Goal: Information Seeking & Learning: Check status

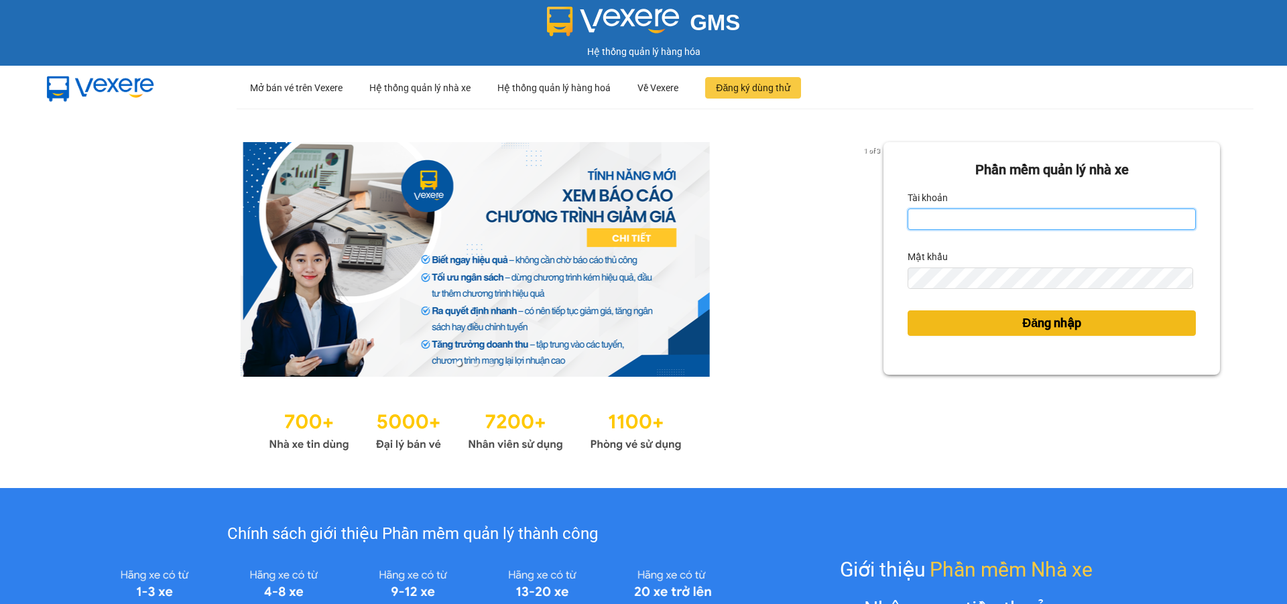
type input "lehoa.tienoanh"
click at [1051, 328] on span "Đăng nhập" at bounding box center [1051, 323] width 59 height 19
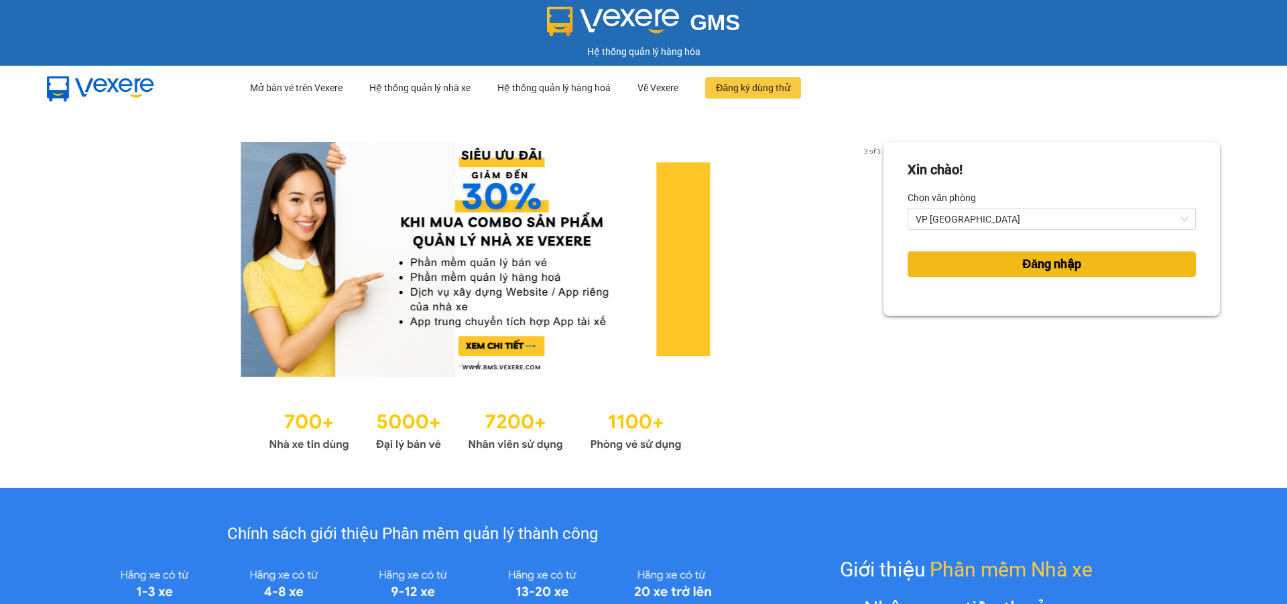
click at [1029, 270] on span "Đăng nhập" at bounding box center [1051, 264] width 59 height 19
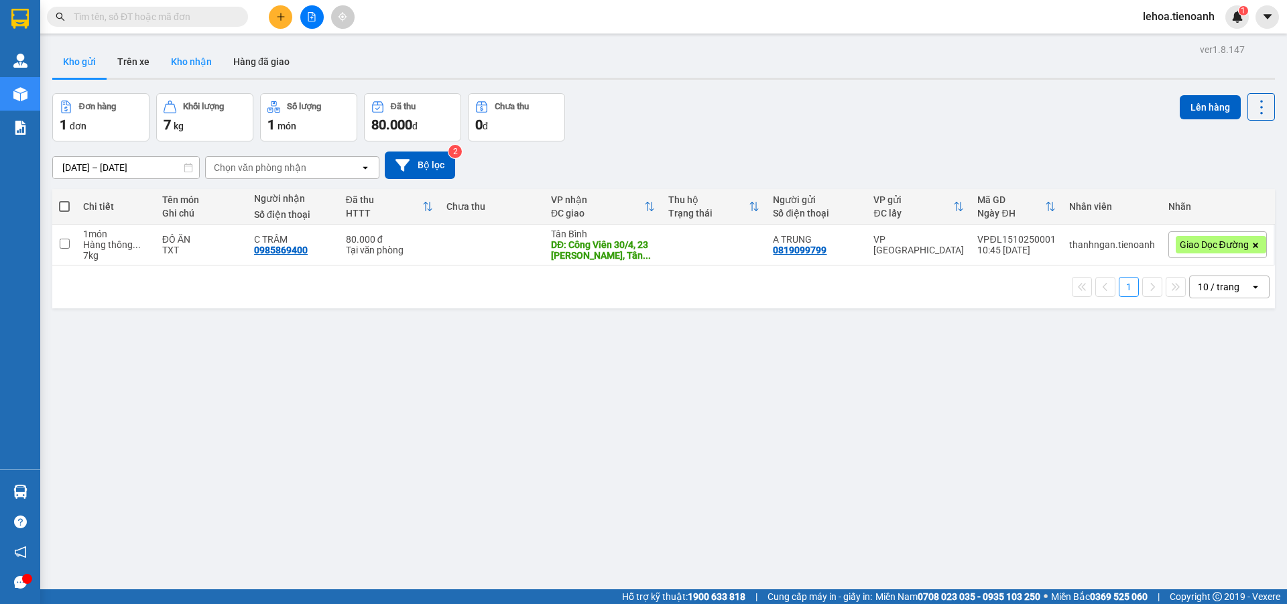
click at [194, 59] on button "Kho nhận" at bounding box center [191, 62] width 62 height 32
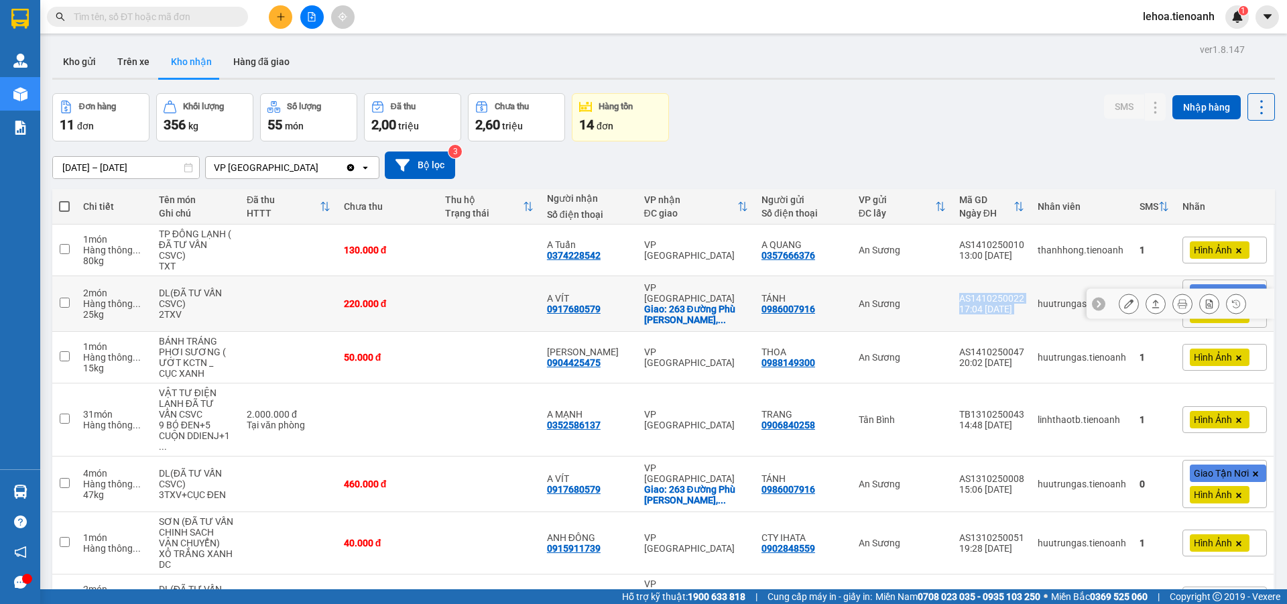
drag, startPoint x: 1023, startPoint y: 296, endPoint x: 958, endPoint y: 295, distance: 65.0
click at [958, 295] on tr "2 món Hàng thông ... 25 kg DL(ĐÃ TƯ VẤN CSVC) 2TXV 220.000 đ A VÍT 0917680579 V…" at bounding box center [663, 304] width 1222 height 56
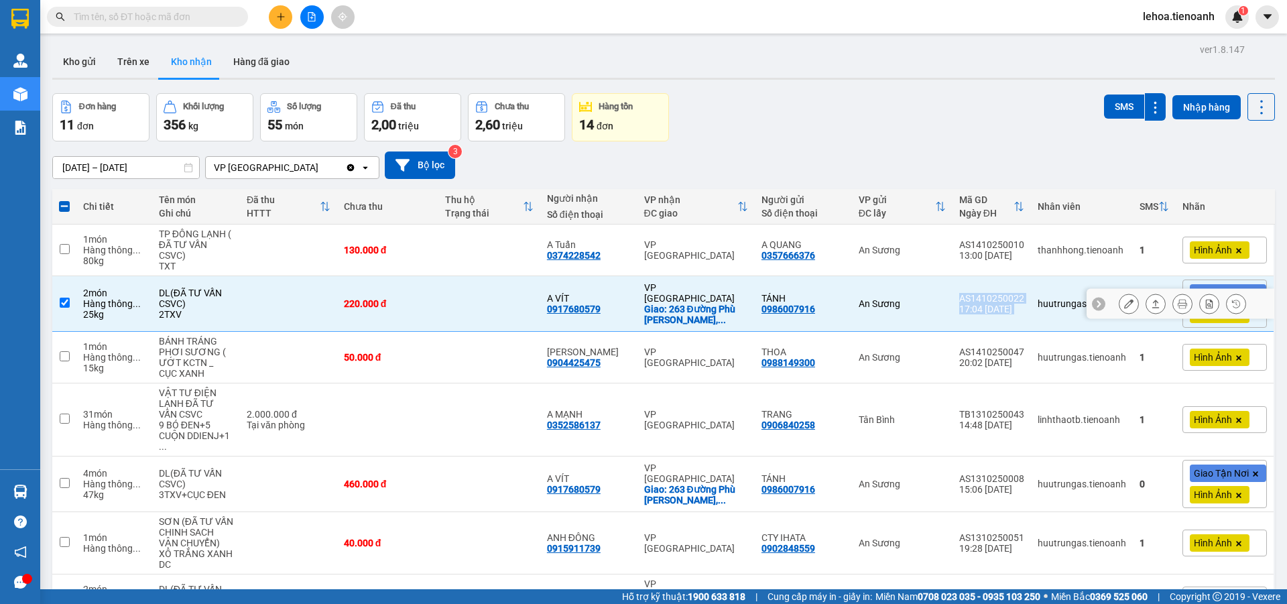
click at [952, 294] on td "AS1410250022 17:04 [DATE]" at bounding box center [991, 304] width 78 height 56
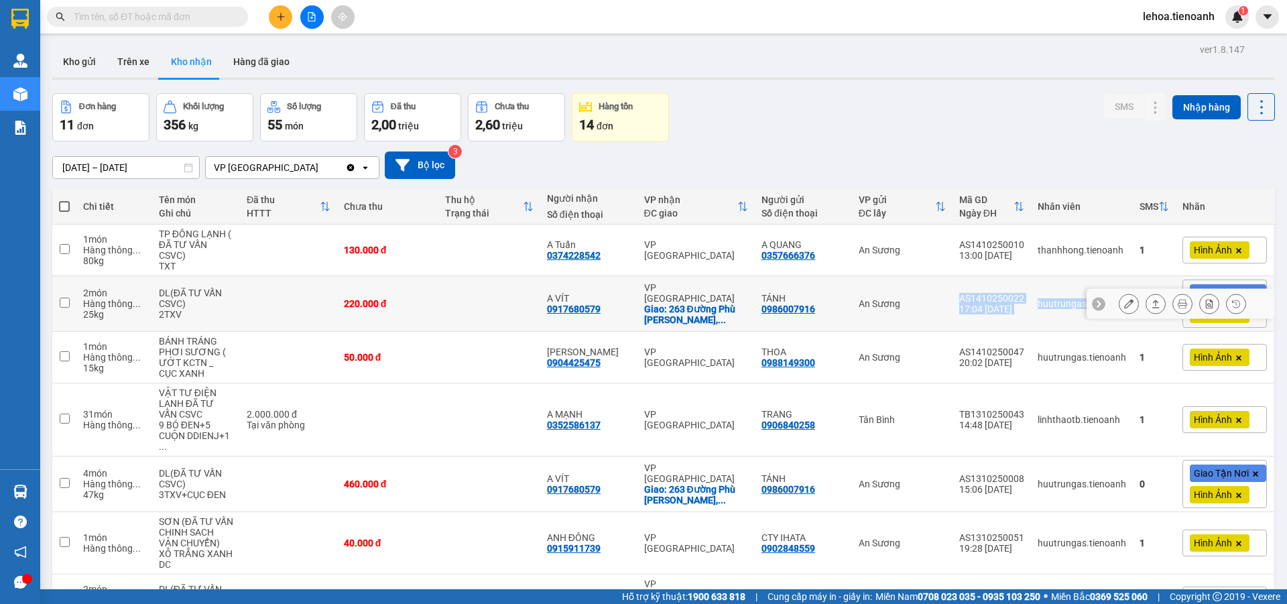
drag, startPoint x: 951, startPoint y: 295, endPoint x: 1024, endPoint y: 301, distance: 73.3
click at [1024, 301] on tr "2 món Hàng thông ... 25 kg DL(ĐÃ TƯ VẤN CSVC) 2TXV 220.000 đ A VÍT 0917680579 V…" at bounding box center [663, 304] width 1222 height 56
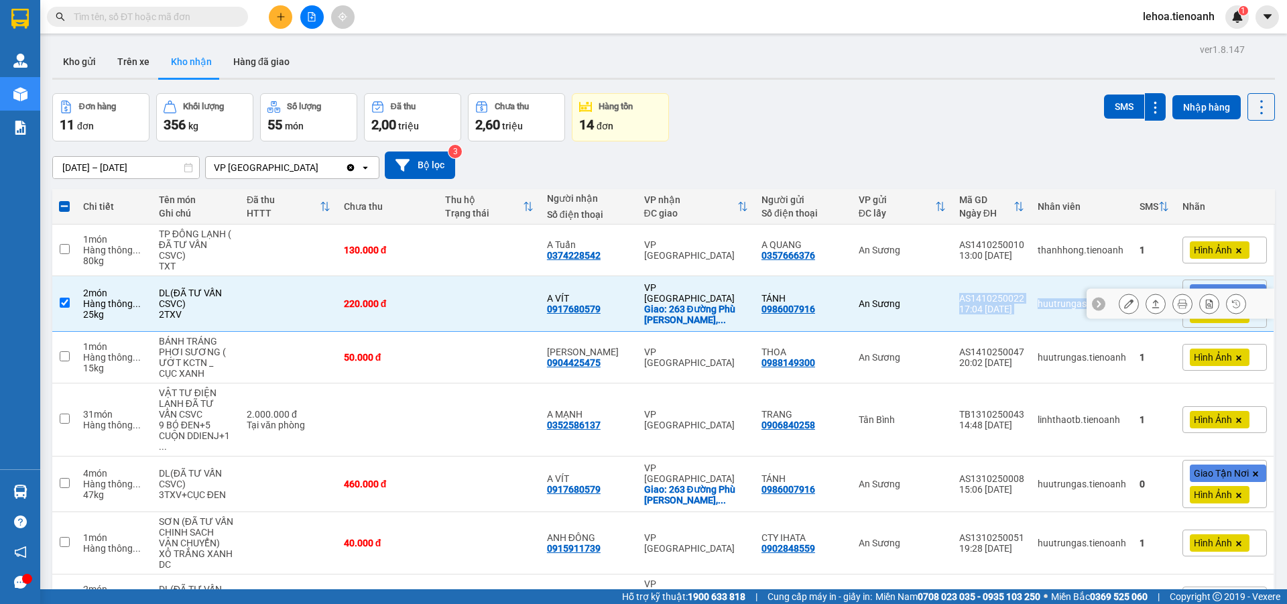
click at [1002, 302] on div "AS1410250022" at bounding box center [991, 298] width 65 height 11
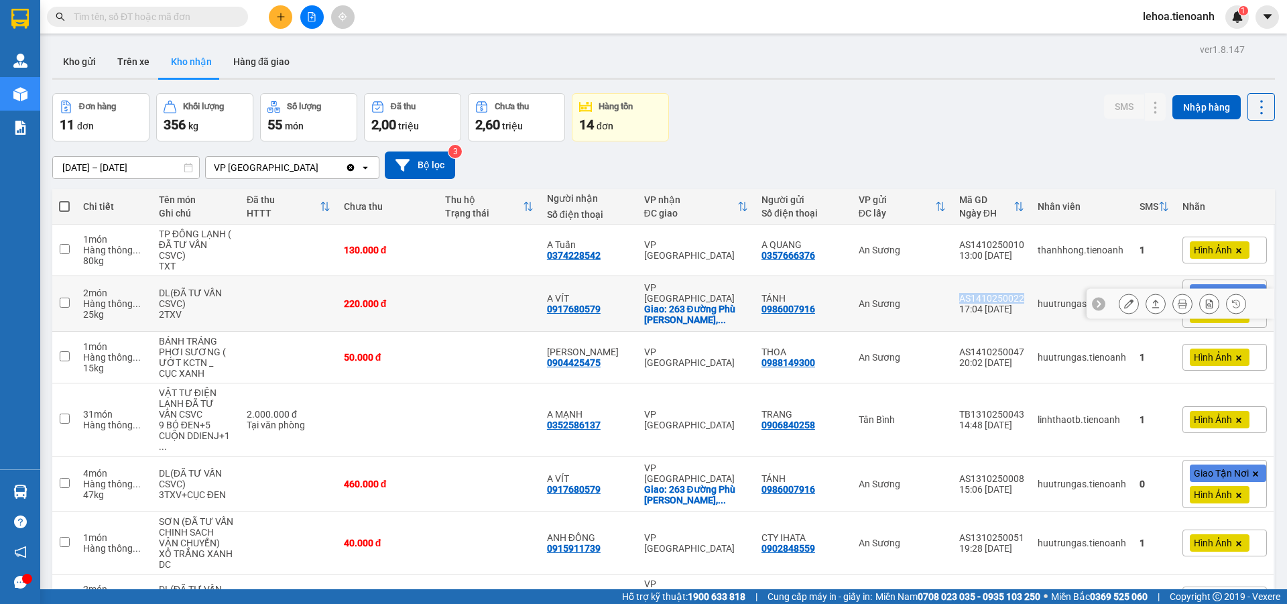
drag, startPoint x: 938, startPoint y: 294, endPoint x: 1022, endPoint y: 297, distance: 83.8
click at [1022, 297] on tr "2 món Hàng thông ... 25 kg DL(ĐÃ TƯ VẤN CSVC) 2TXV 220.000 đ A VÍT 0917680579 V…" at bounding box center [663, 304] width 1222 height 56
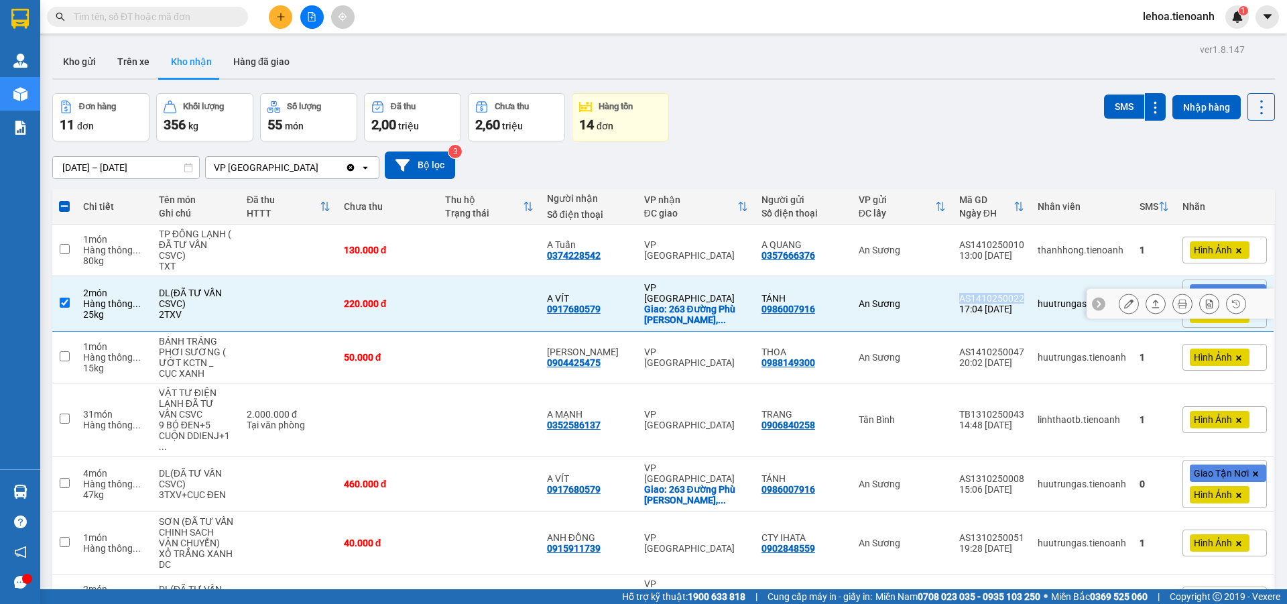
copy tr "An Sương AS1410250022"
drag, startPoint x: 155, startPoint y: 314, endPoint x: 190, endPoint y: 316, distance: 34.9
click at [190, 316] on td "DL(ĐÃ TƯ VẤN CSVC) 2TXV" at bounding box center [196, 304] width 88 height 56
checkbox input "false"
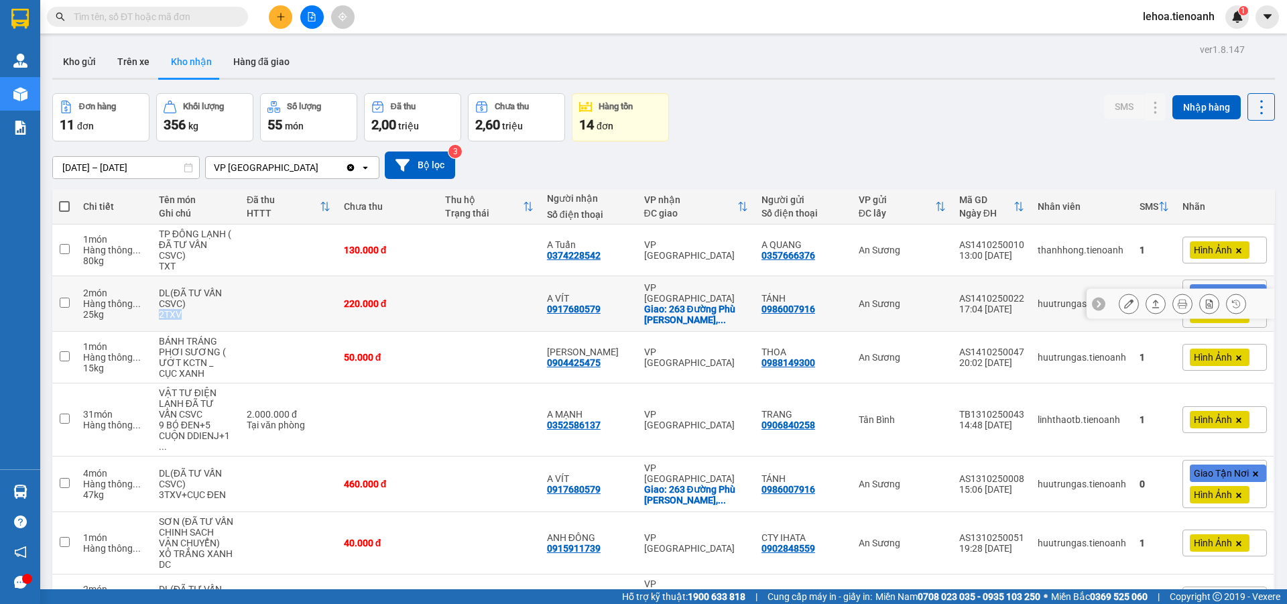
copy div "2TXV"
click at [252, 56] on button "Hàng đã giao" at bounding box center [261, 62] width 78 height 32
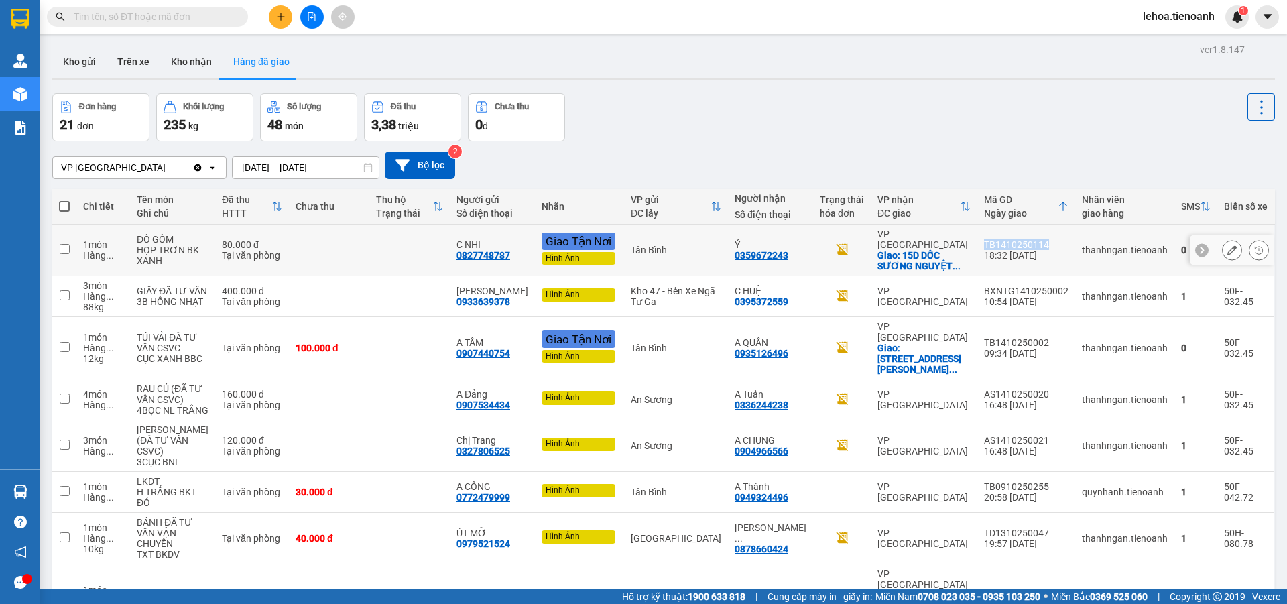
drag, startPoint x: 1047, startPoint y: 239, endPoint x: 980, endPoint y: 239, distance: 67.0
click at [984, 239] on div "TB1410250114" at bounding box center [1026, 244] width 84 height 11
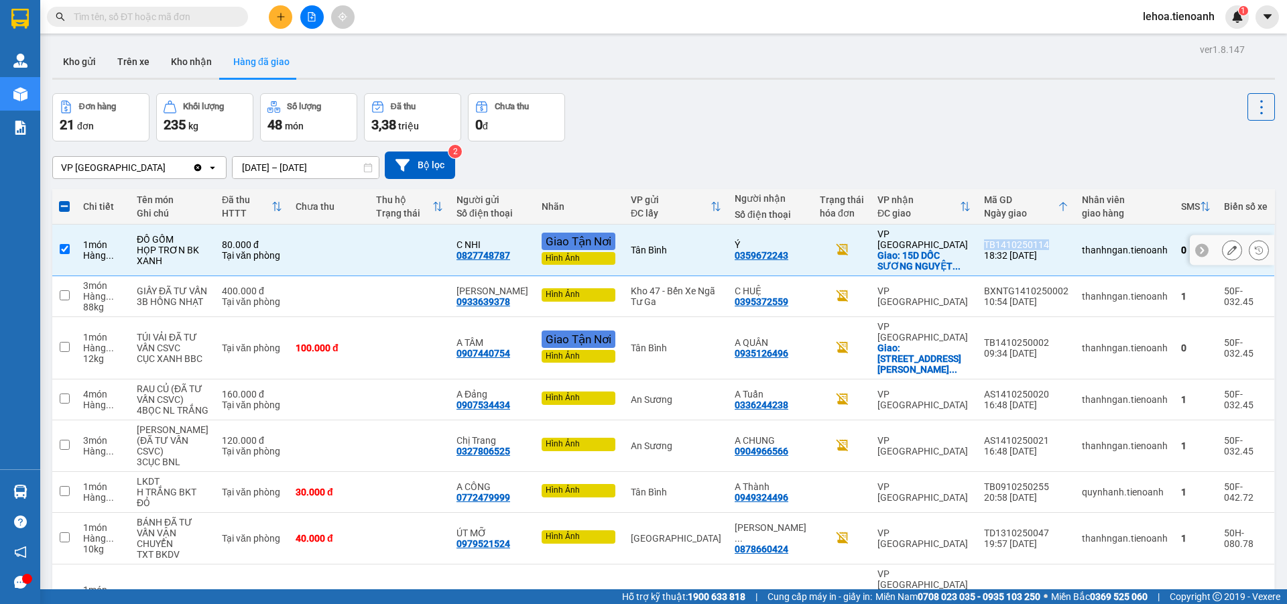
copy div "TB1410250114"
click at [332, 233] on td at bounding box center [329, 250] width 80 height 52
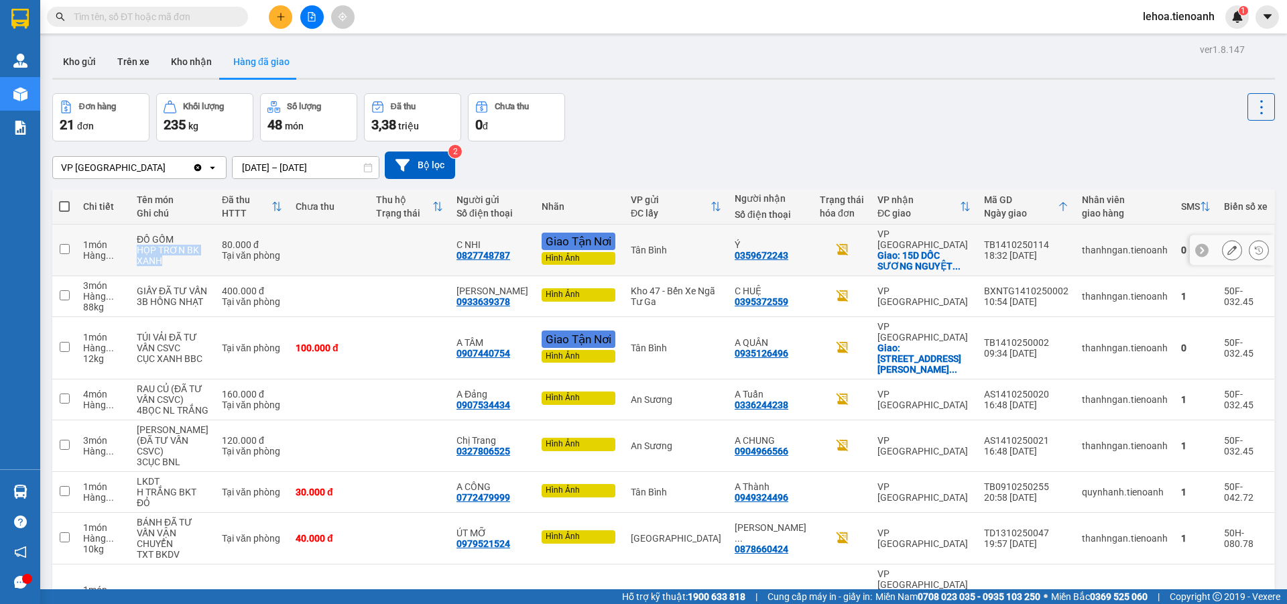
drag, startPoint x: 139, startPoint y: 245, endPoint x: 184, endPoint y: 258, distance: 46.7
click at [184, 258] on td "ĐỒ GỐM HỌP TRƠN BK XANH" at bounding box center [172, 250] width 85 height 52
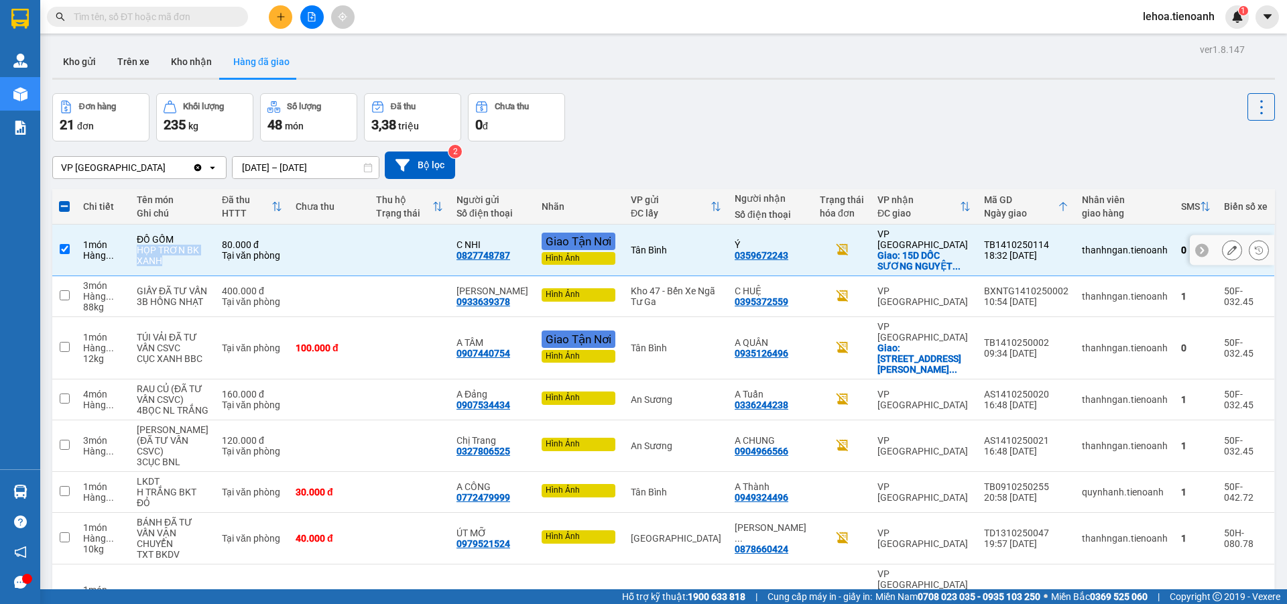
copy div "HỌP TRƠN BK XANH"
click at [349, 251] on td at bounding box center [329, 250] width 80 height 52
checkbox input "false"
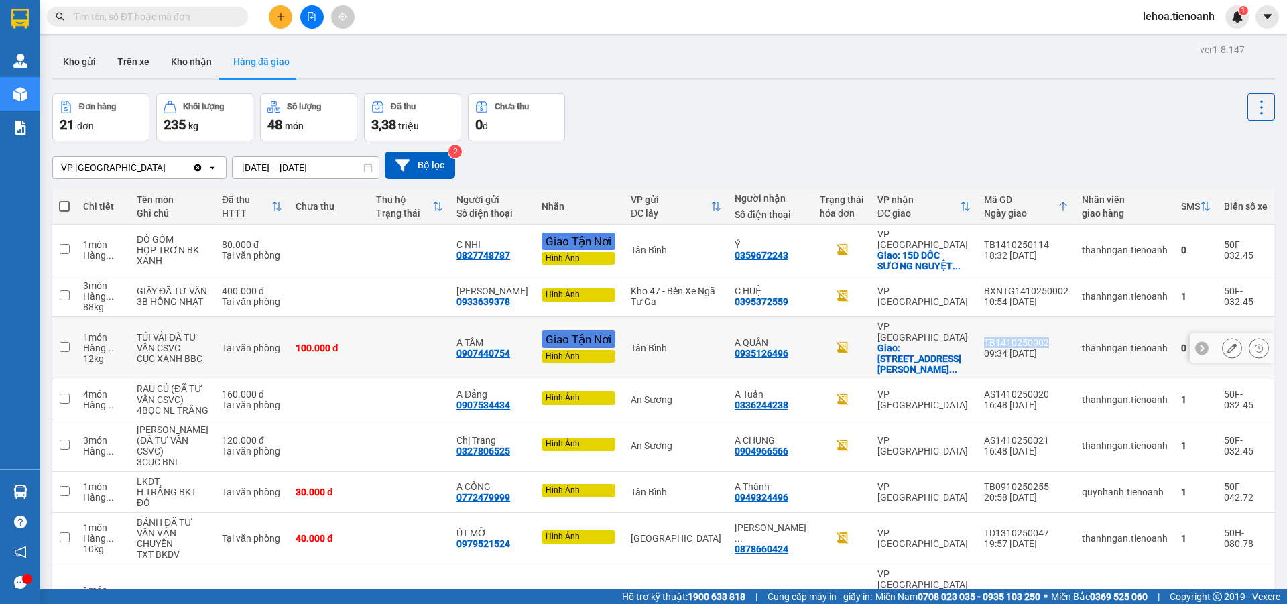
drag, startPoint x: 1047, startPoint y: 342, endPoint x: 982, endPoint y: 339, distance: 65.1
click at [984, 339] on div "TB1410250002" at bounding box center [1026, 342] width 84 height 11
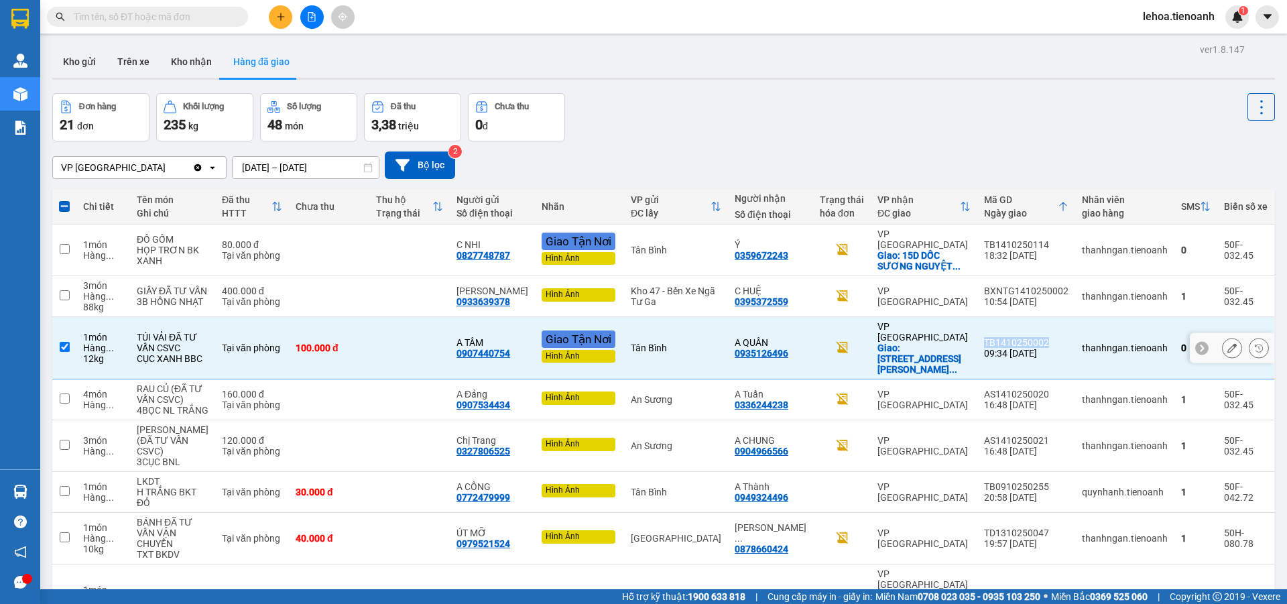
copy div "TB1410250002"
drag, startPoint x: 136, startPoint y: 363, endPoint x: 198, endPoint y: 368, distance: 61.8
click at [198, 368] on tr "1 món Hàng ... 12 kg TÚI VẢI ĐÃ TƯ VẤN CSVC CỤC XANH BBC Tại văn phòng 100.000 …" at bounding box center [663, 348] width 1223 height 62
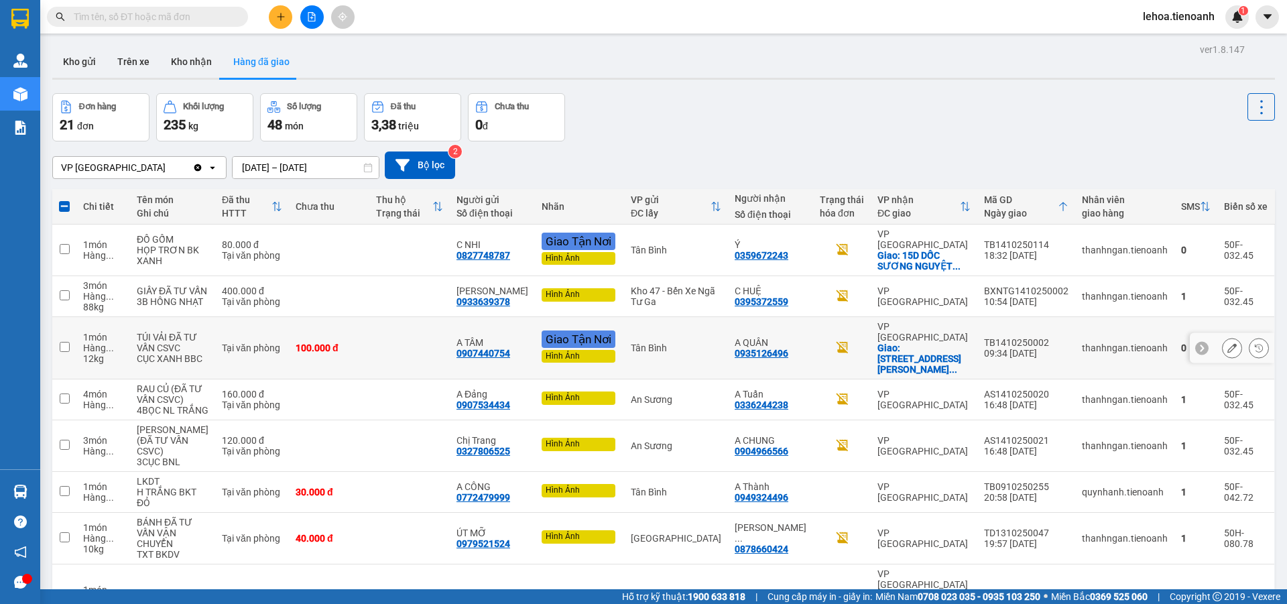
click at [215, 366] on td "Tại văn phòng" at bounding box center [252, 348] width 74 height 62
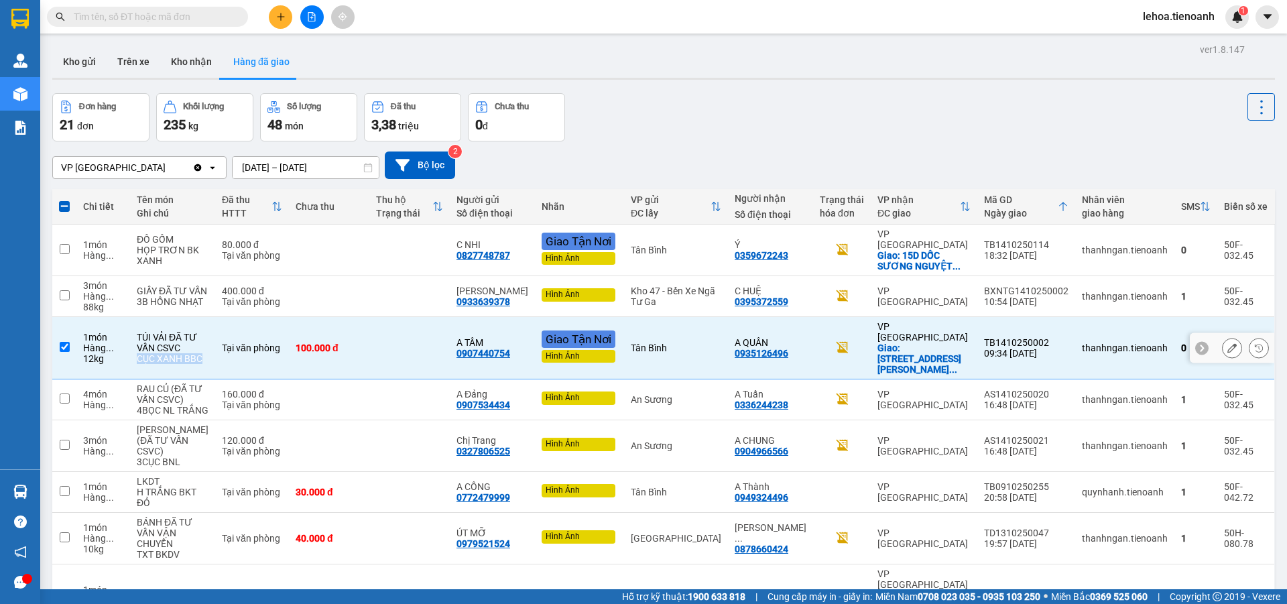
drag, startPoint x: 139, startPoint y: 360, endPoint x: 195, endPoint y: 371, distance: 57.2
click at [195, 371] on td "TÚI VẢI ĐÃ TƯ VẤN CSVC CỤC XANH BBC" at bounding box center [172, 348] width 85 height 62
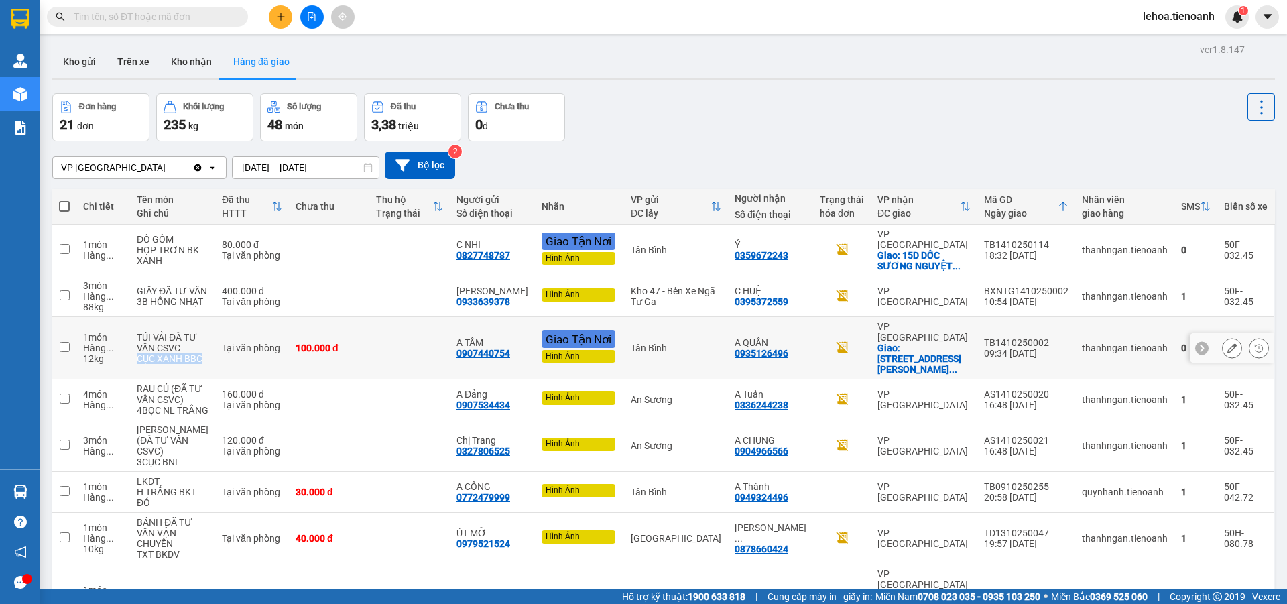
copy div "CỤC XANH BBC"
click at [411, 332] on td at bounding box center [409, 348] width 80 height 62
checkbox input "true"
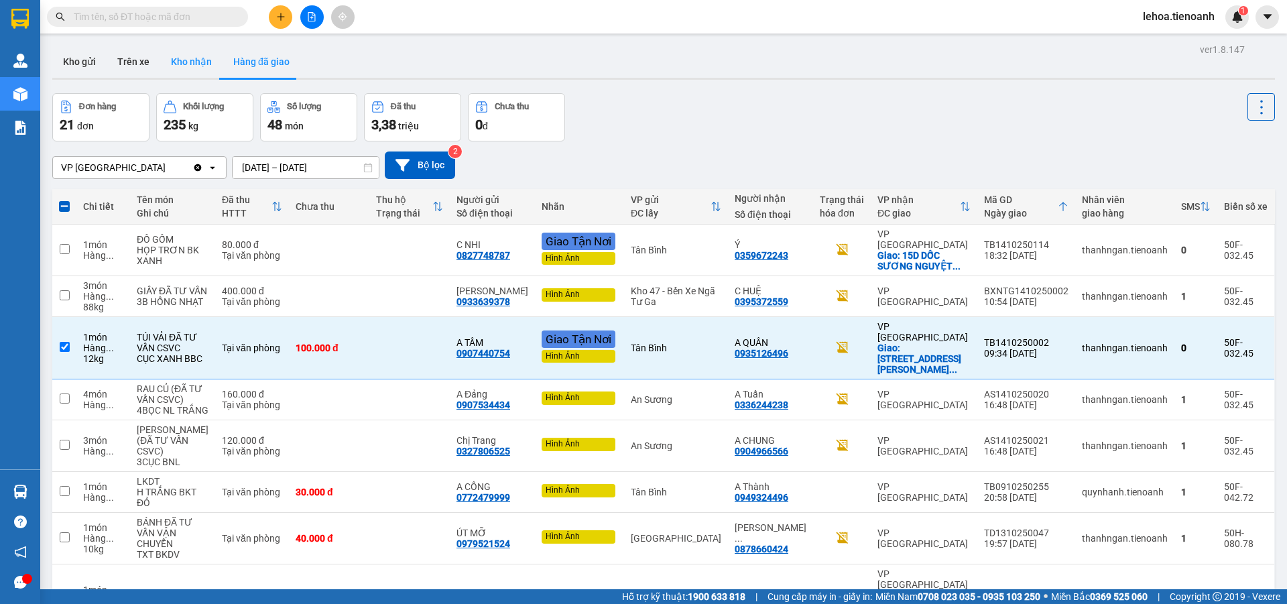
click at [179, 58] on button "Kho nhận" at bounding box center [191, 62] width 62 height 32
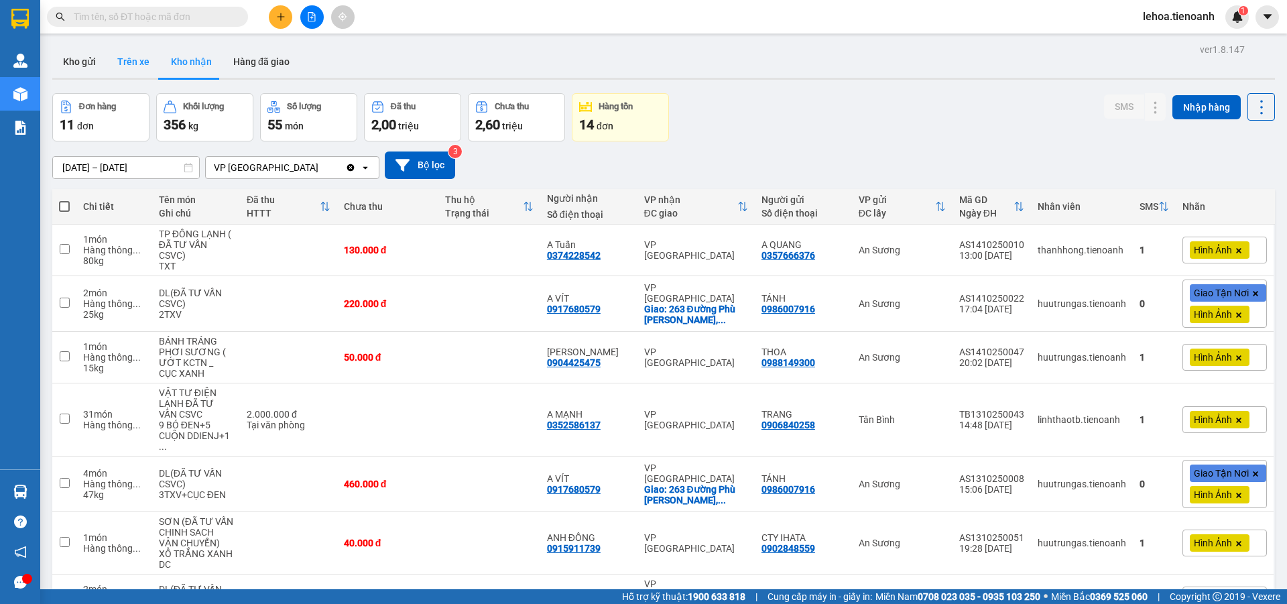
click at [149, 64] on button "Trên xe" at bounding box center [134, 62] width 54 height 32
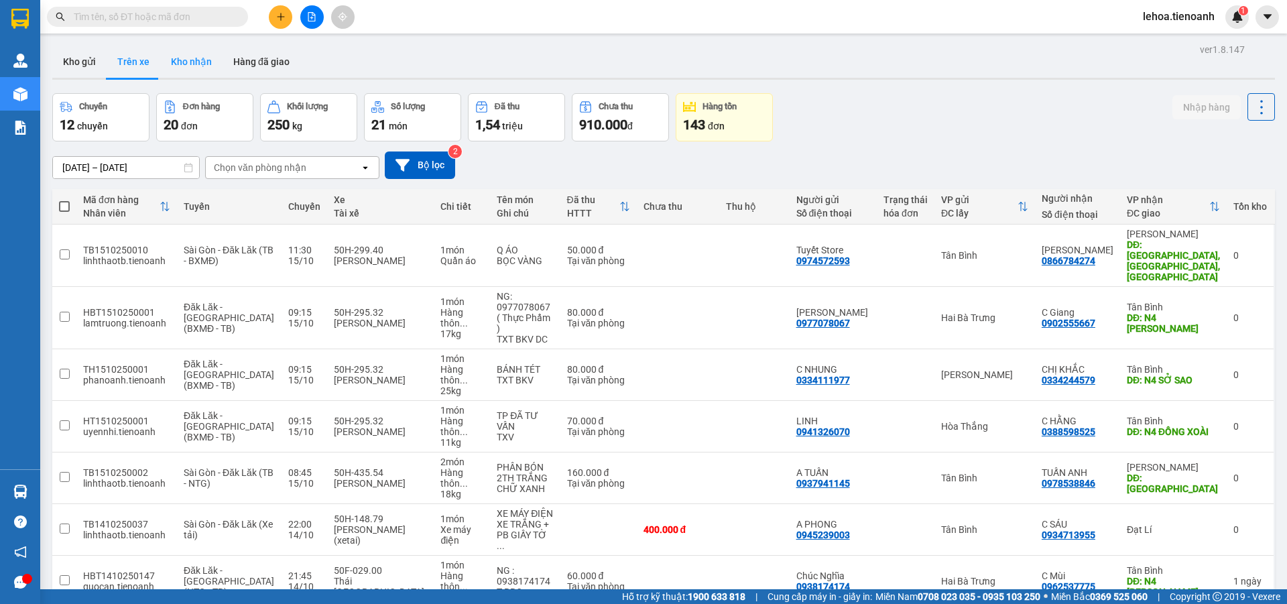
click at [199, 69] on button "Kho nhận" at bounding box center [191, 62] width 62 height 32
type input "[DATE] – [DATE]"
